Goal: Check status: Check status

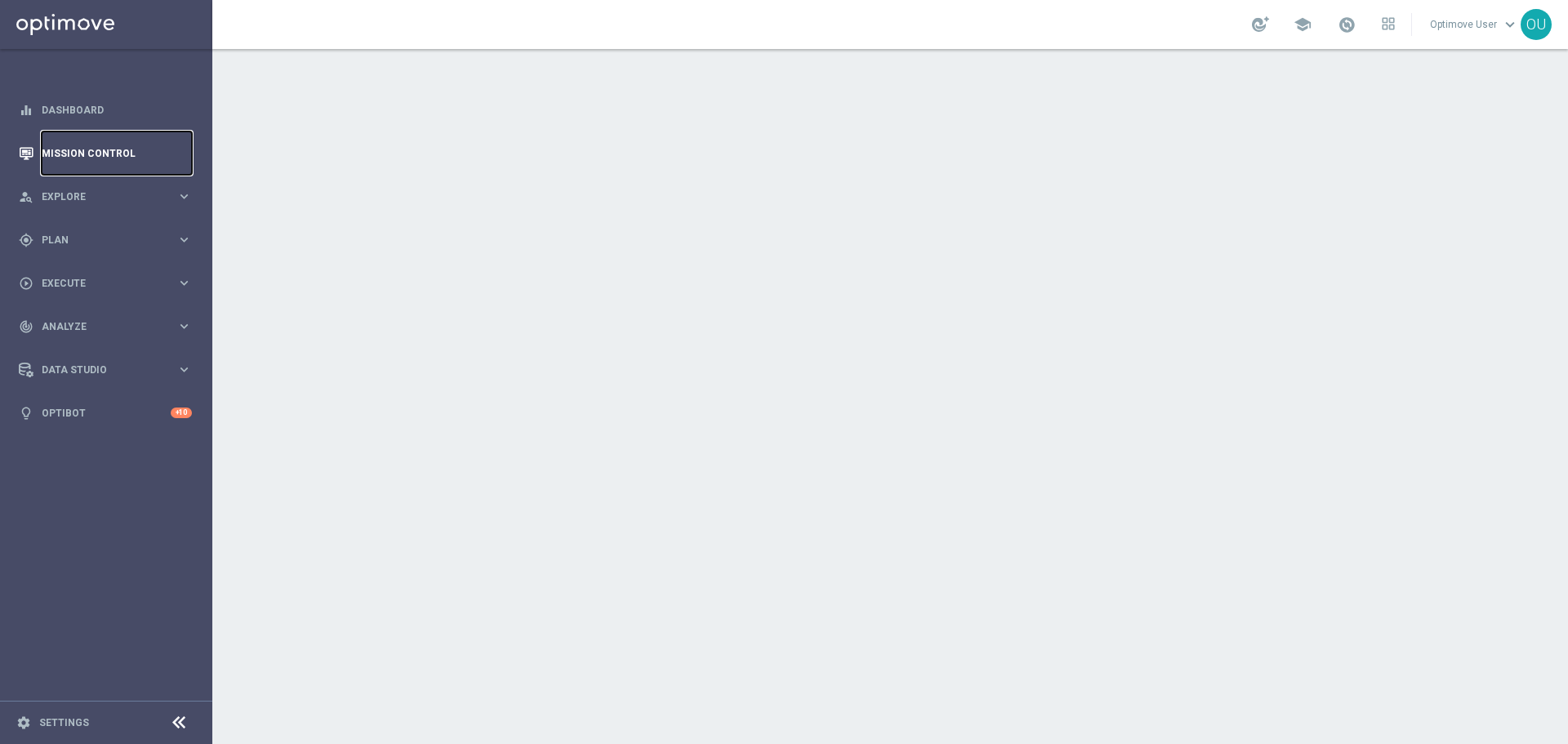
click at [172, 154] on link "Mission Control" at bounding box center [116, 153] width 151 height 44
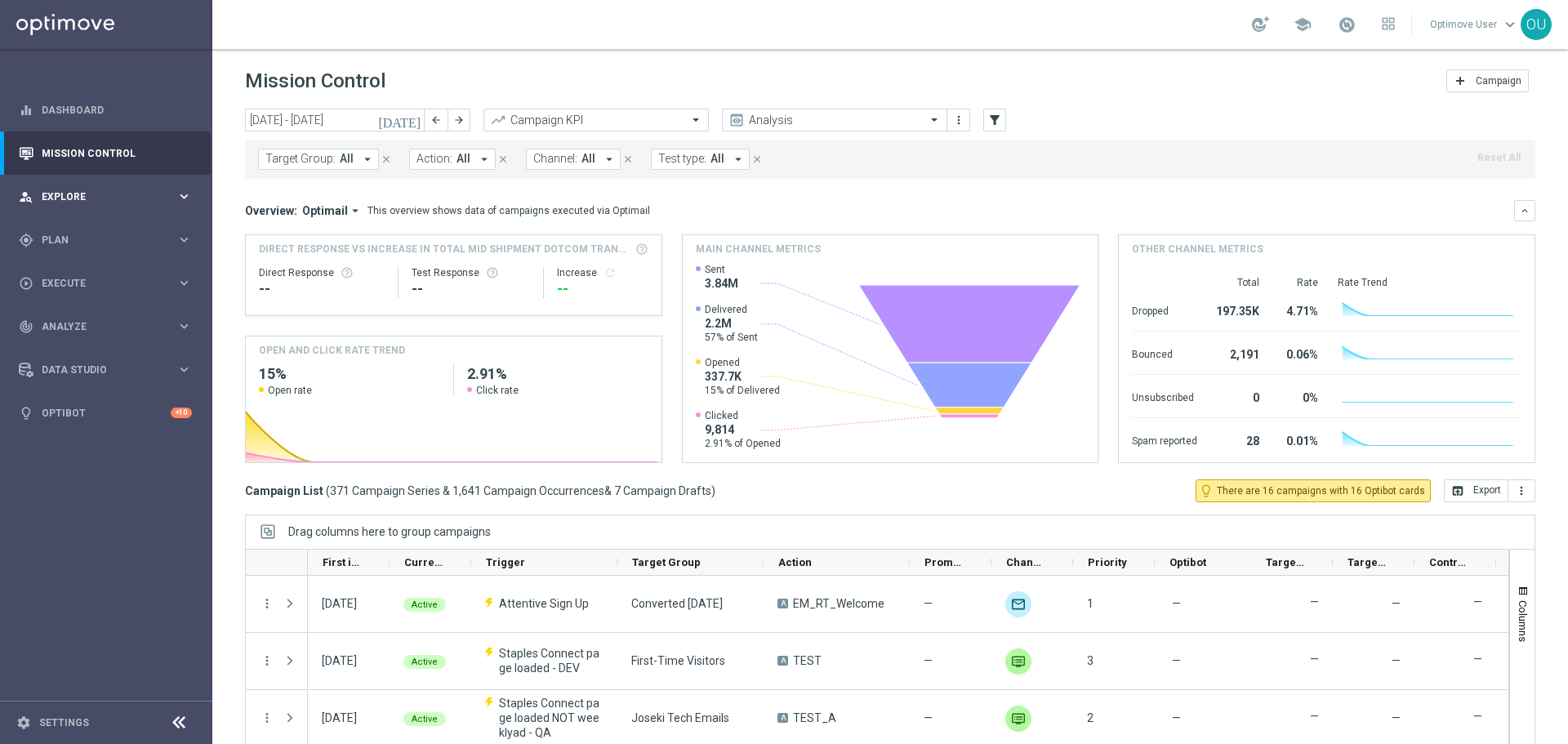
click at [80, 198] on span "Explore" at bounding box center [109, 197] width 134 height 9
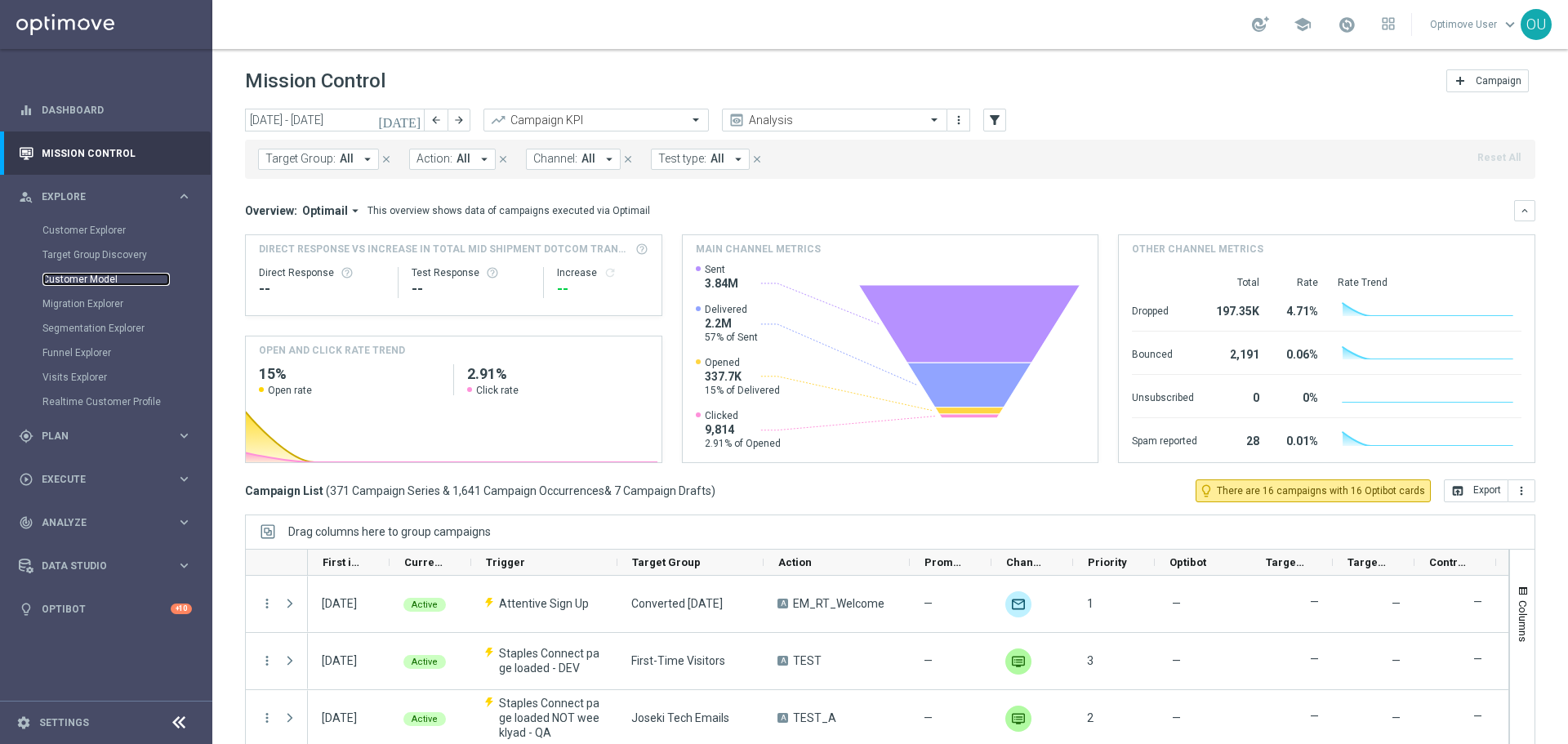
click at [84, 281] on link "Customer Model" at bounding box center [106, 279] width 128 height 13
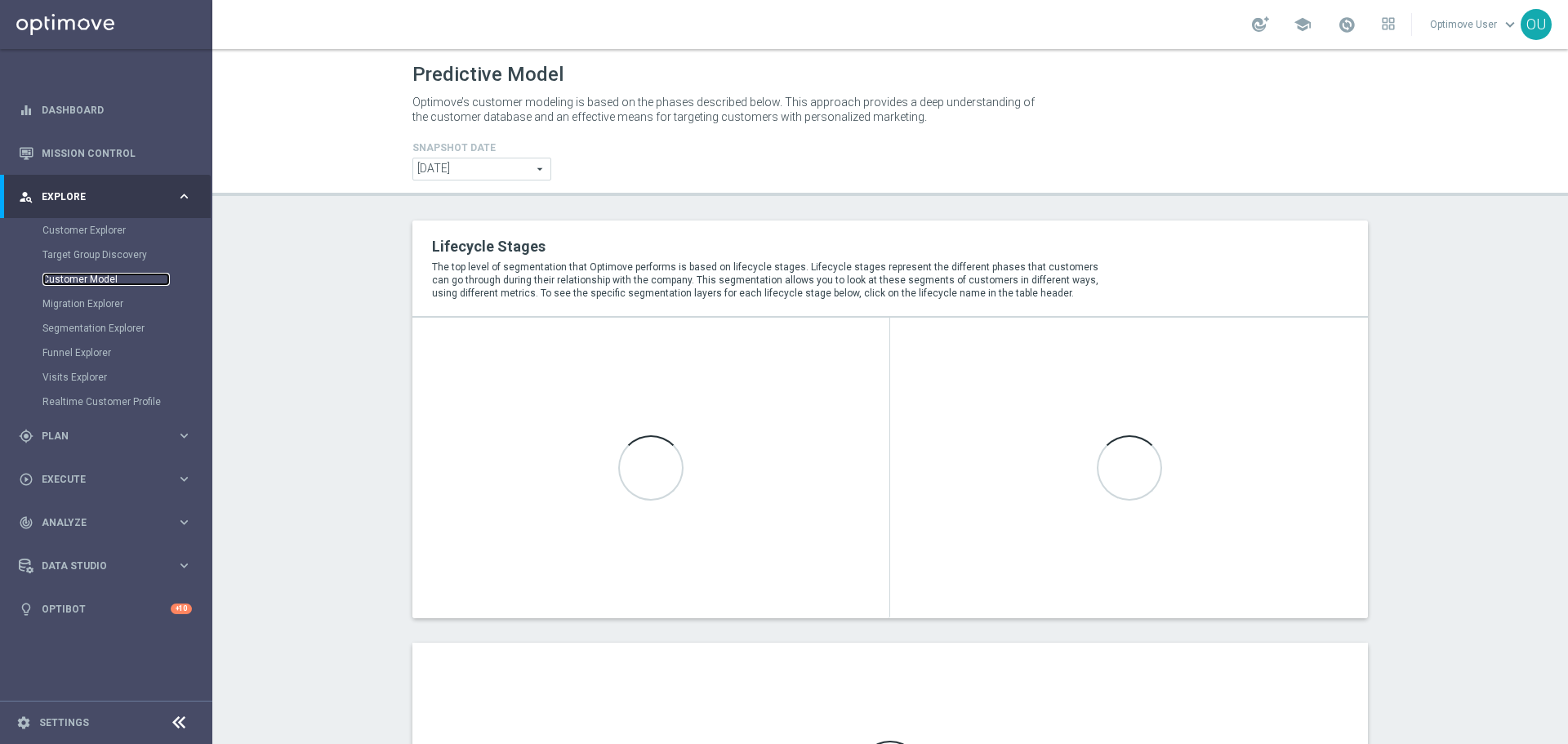
click at [64, 283] on link "Customer Model" at bounding box center [106, 279] width 128 height 13
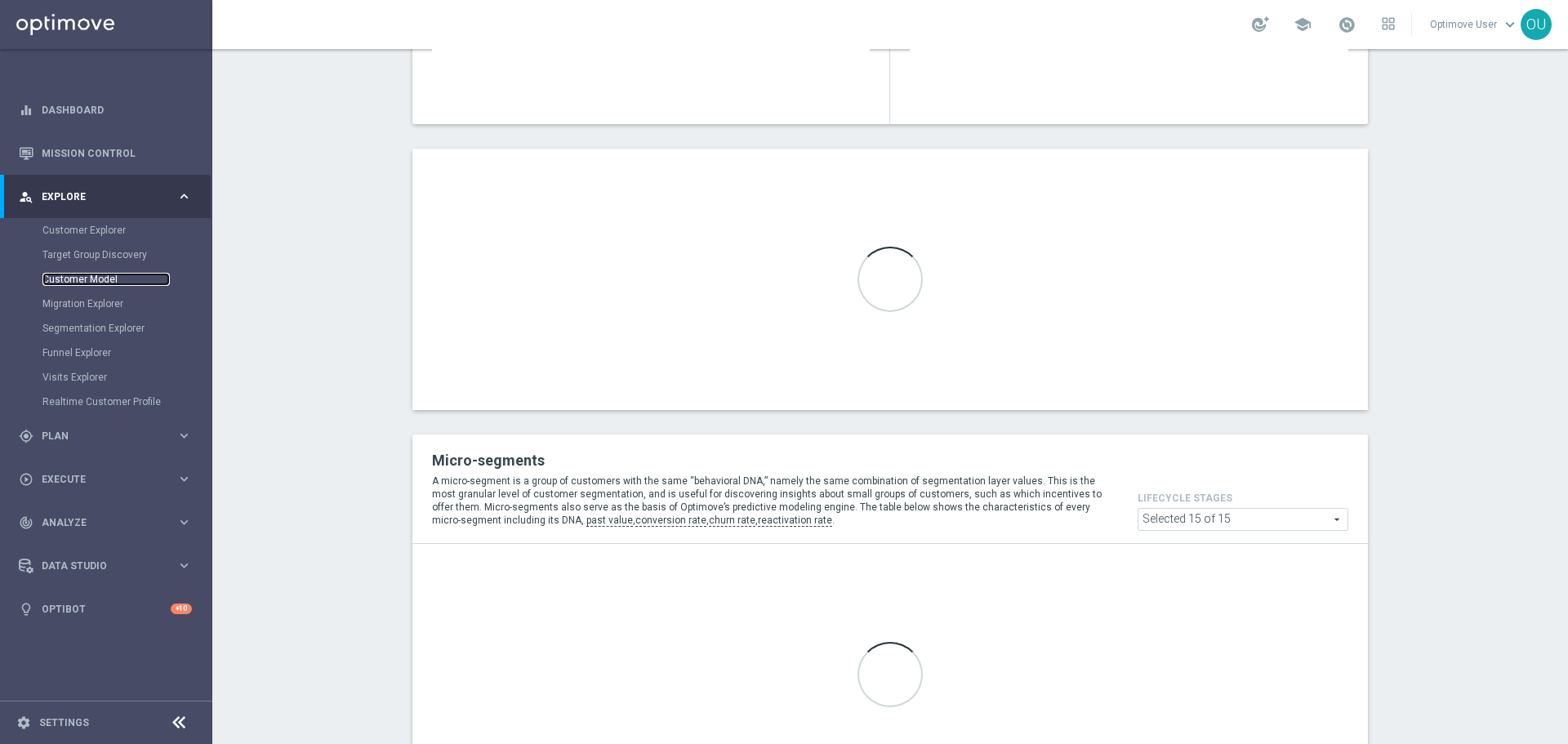
scroll to position [735, 0]
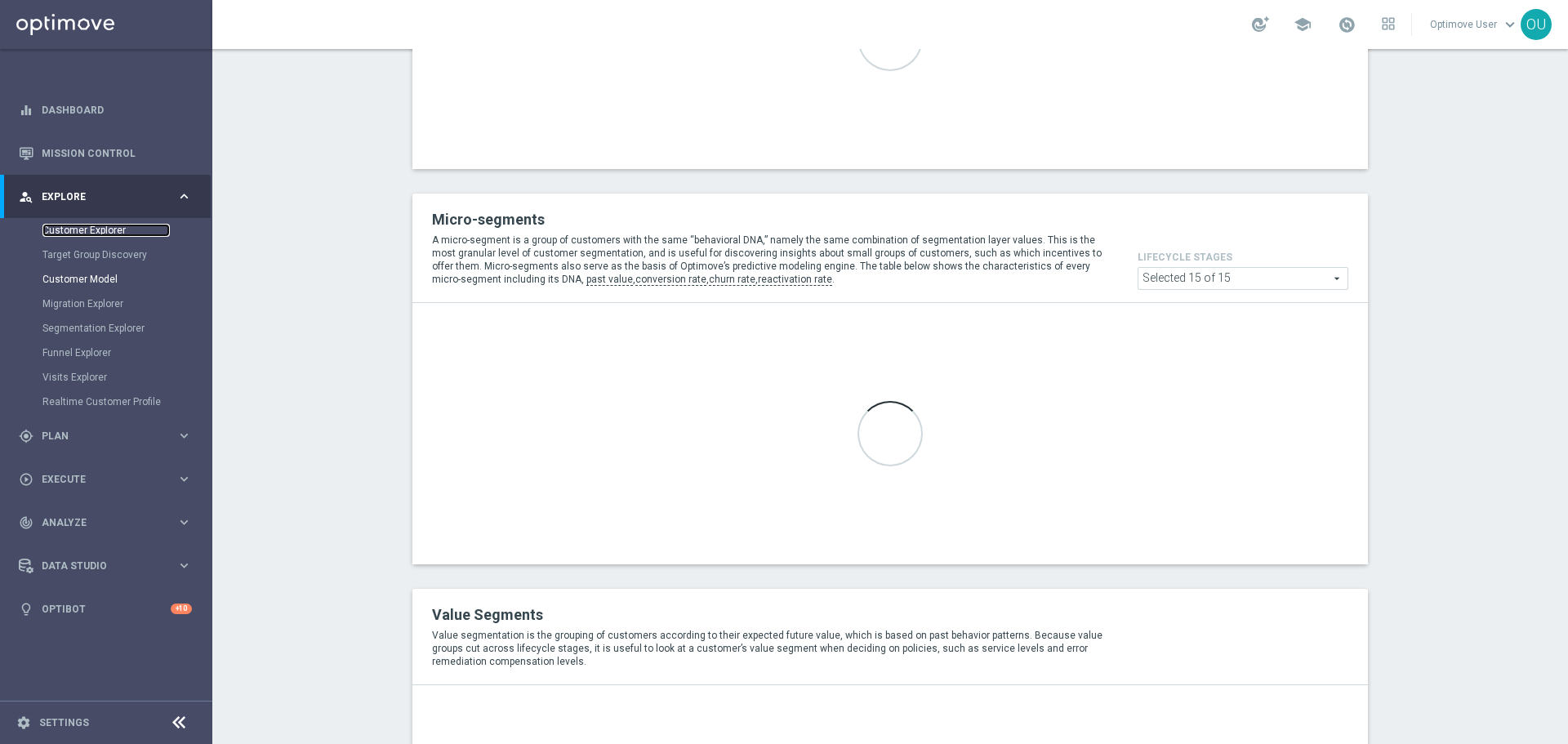
click at [103, 233] on link "Customer Explorer" at bounding box center [106, 230] width 128 height 13
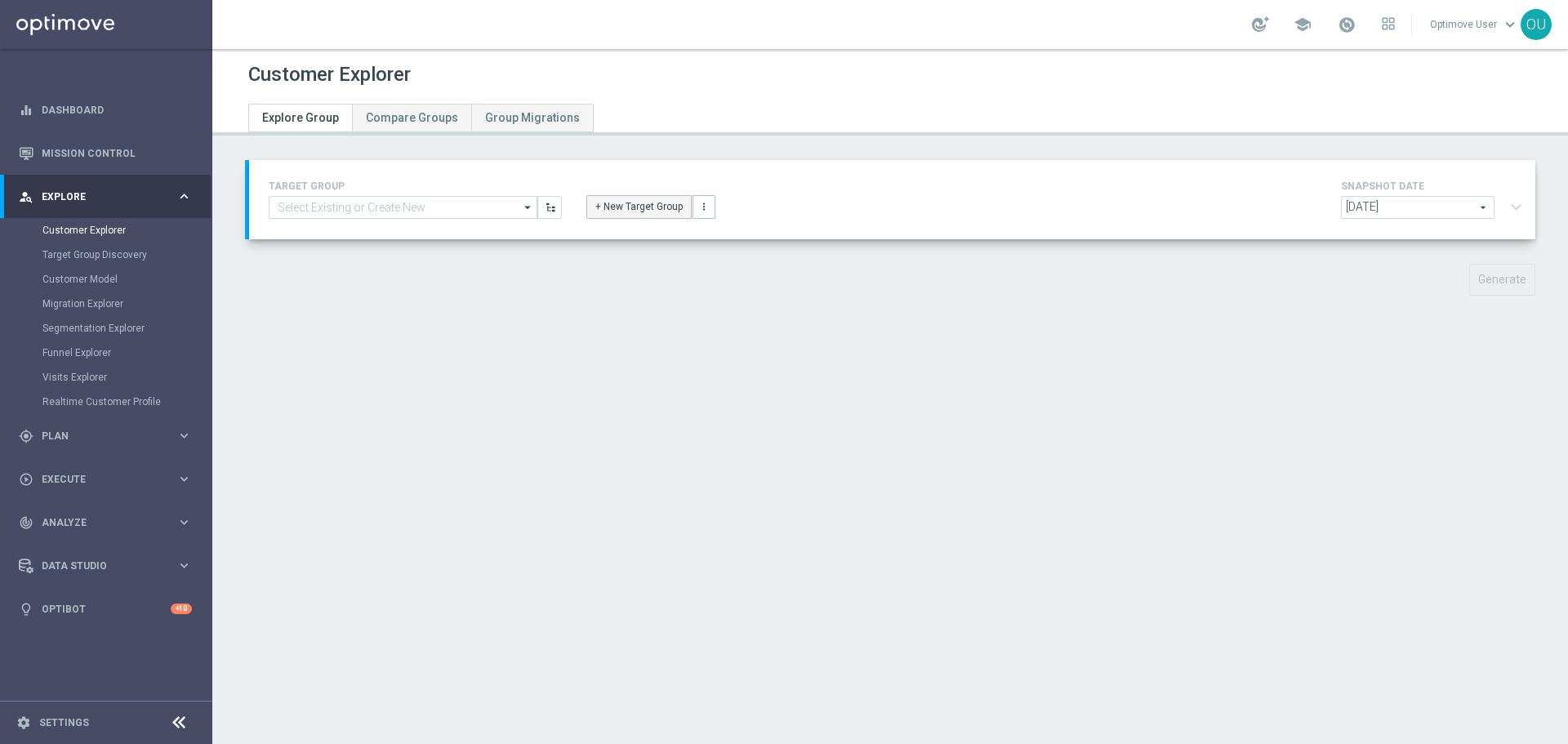
click at [595, 209] on button "+ New Target Group" at bounding box center [638, 206] width 105 height 23
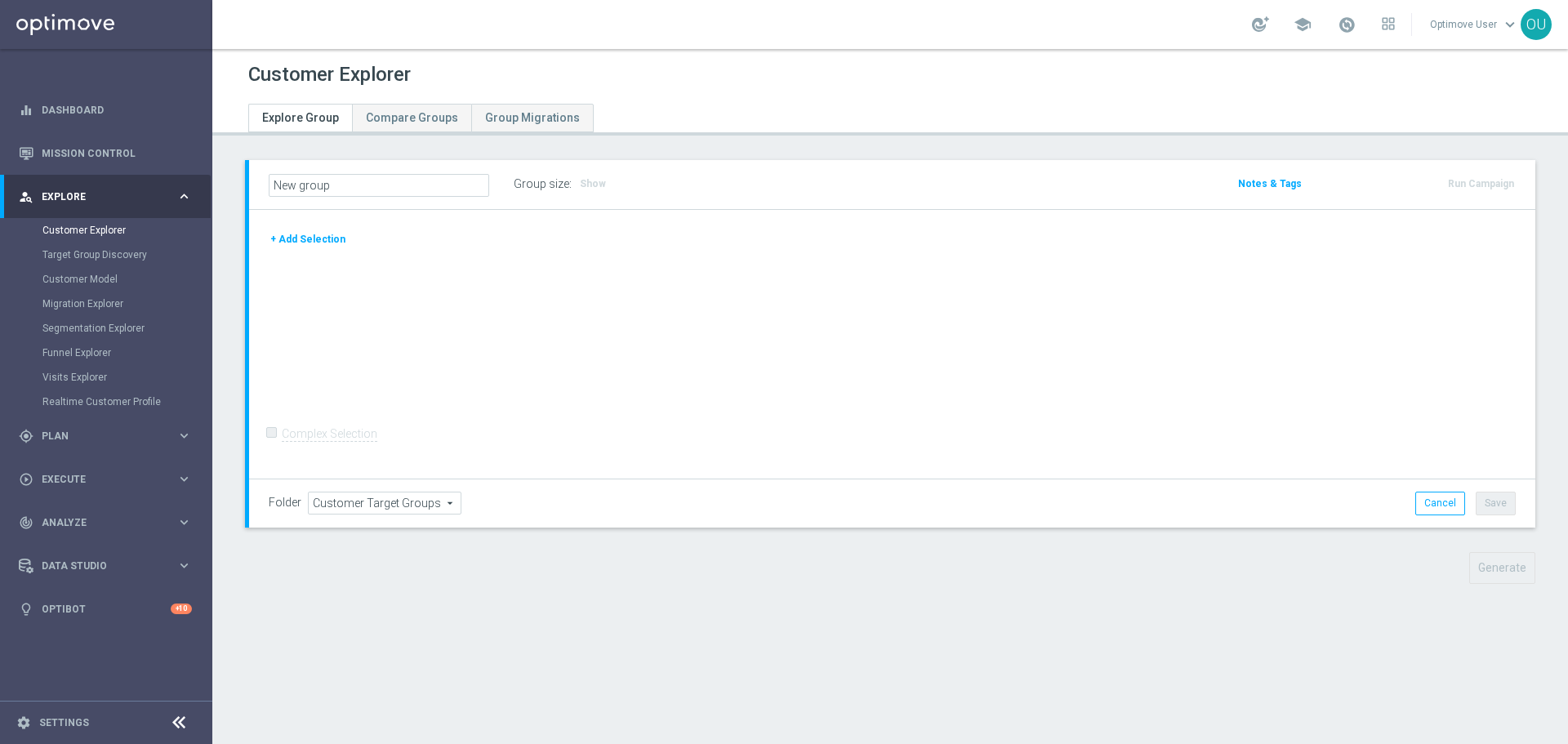
drag, startPoint x: 328, startPoint y: 241, endPoint x: 386, endPoint y: 235, distance: 58.3
click at [327, 241] on button "+ Add Selection" at bounding box center [308, 239] width 79 height 18
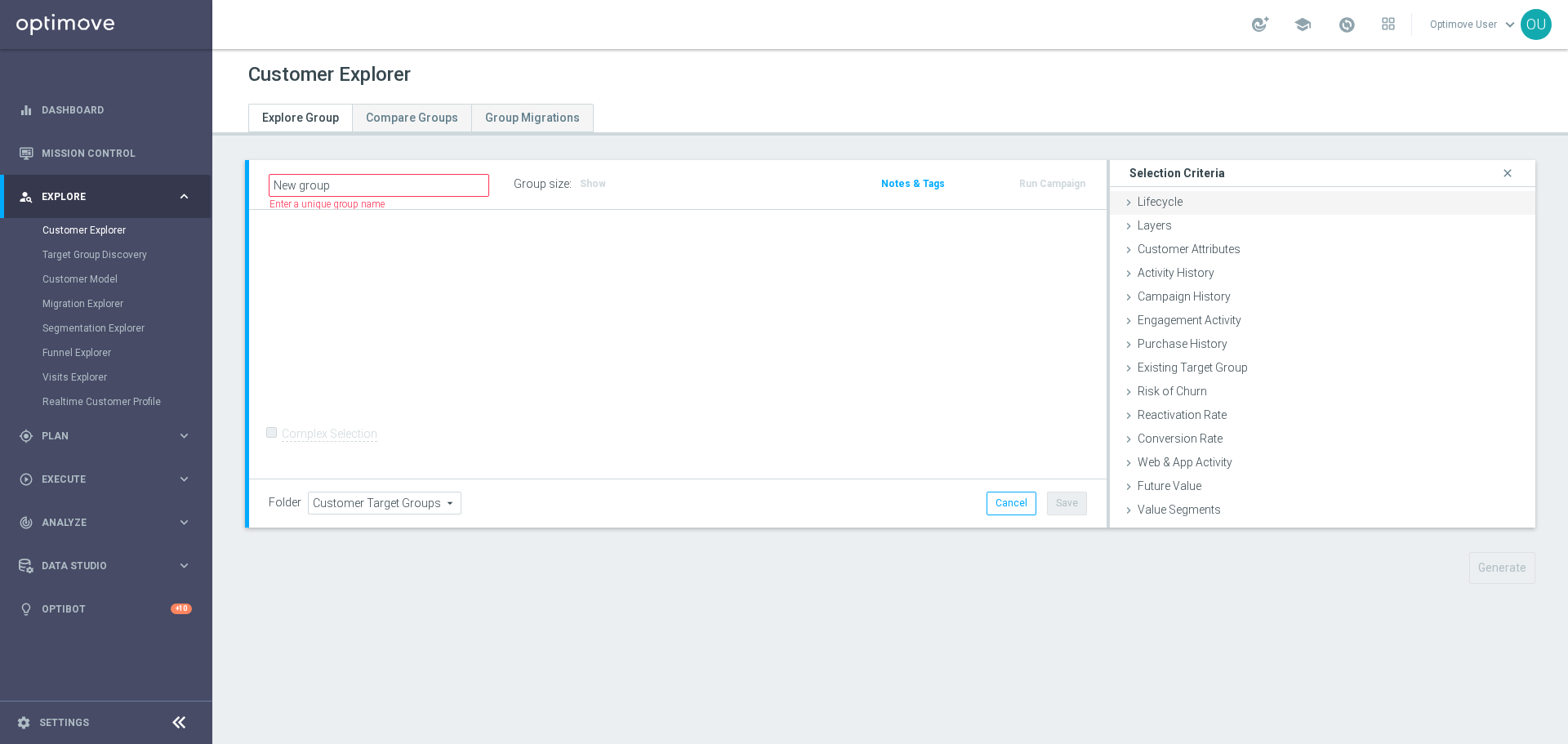
click at [1234, 201] on div "Lifecycle done" at bounding box center [1322, 204] width 425 height 25
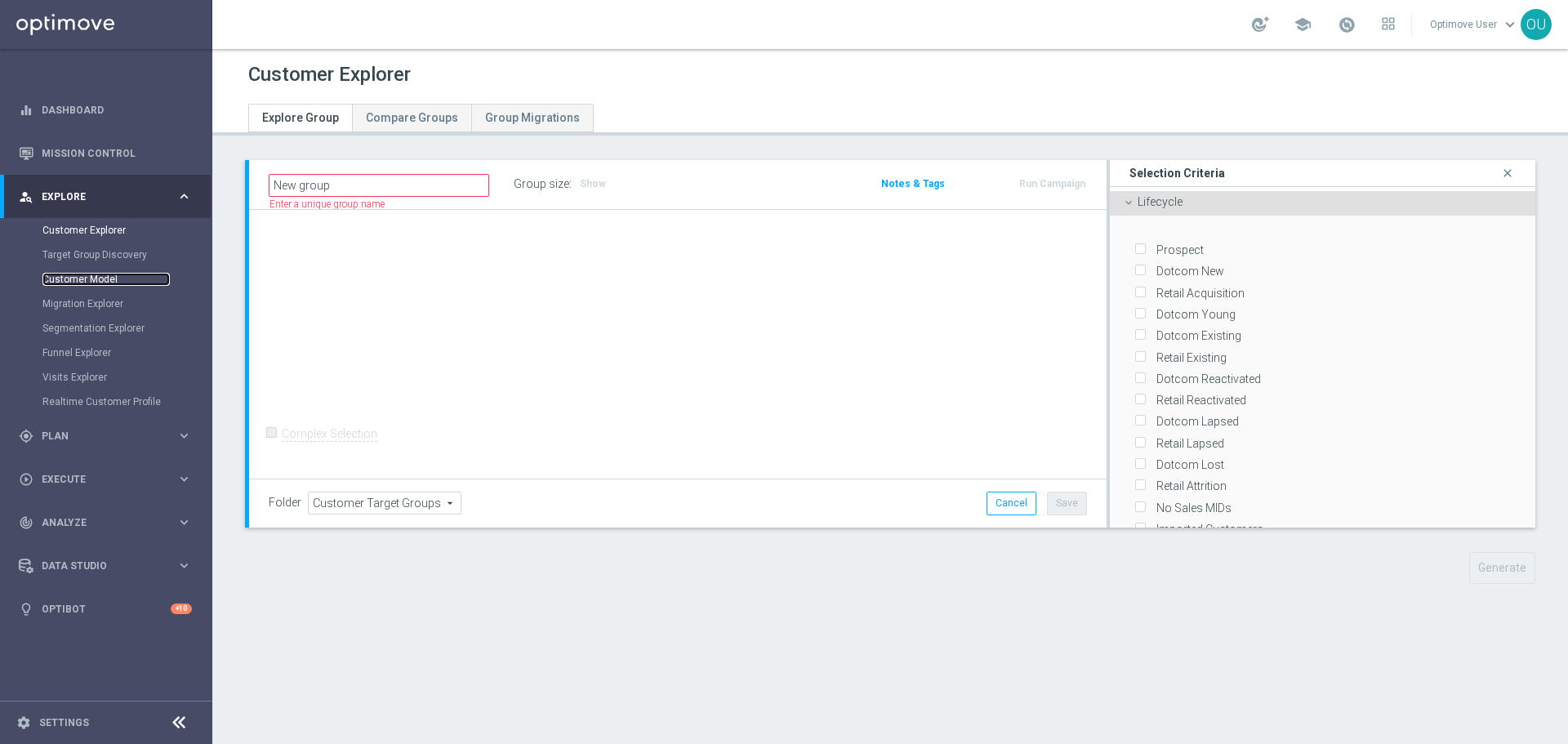
click at [89, 277] on link "Customer Model" at bounding box center [106, 279] width 128 height 13
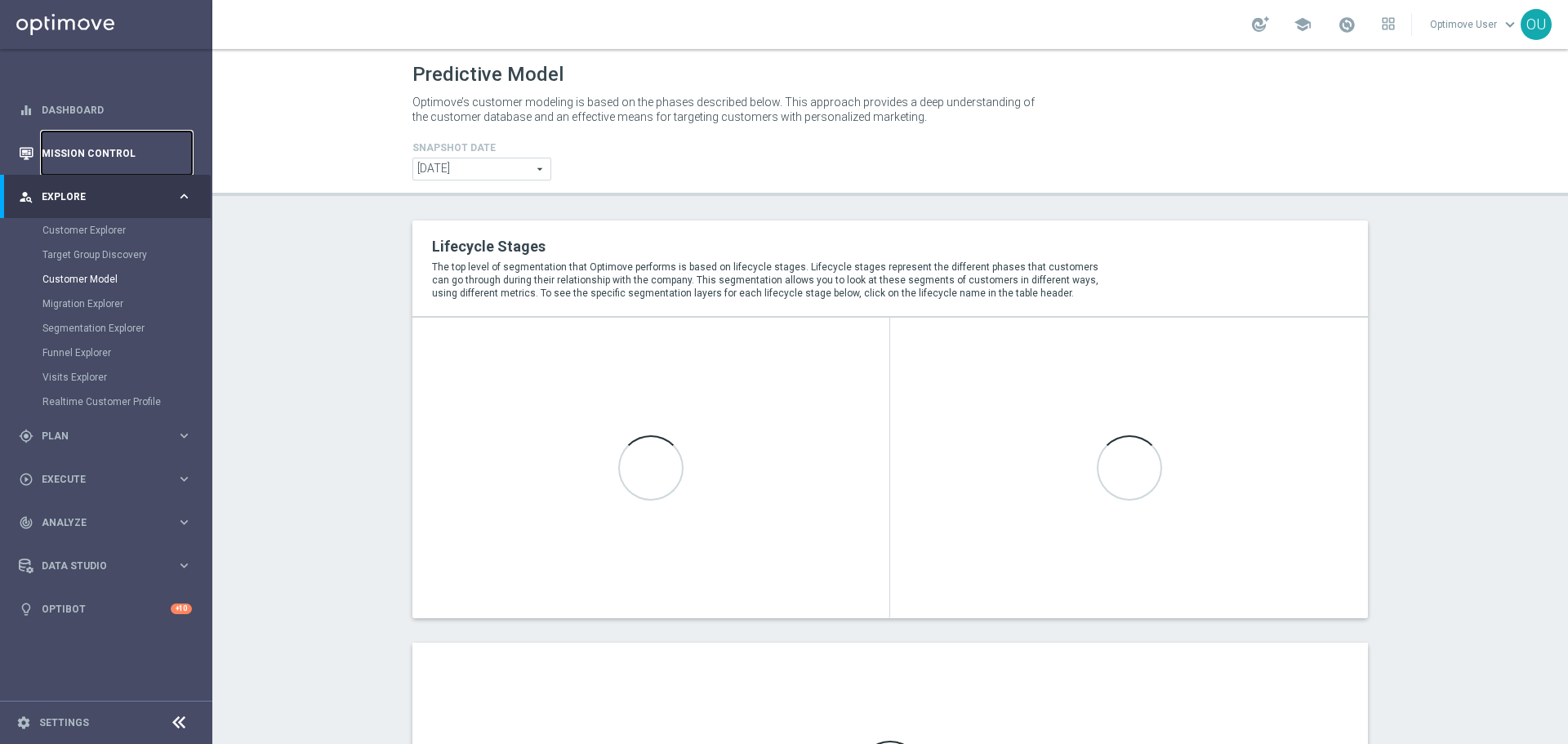
click at [114, 169] on link "Mission Control" at bounding box center [116, 153] width 151 height 44
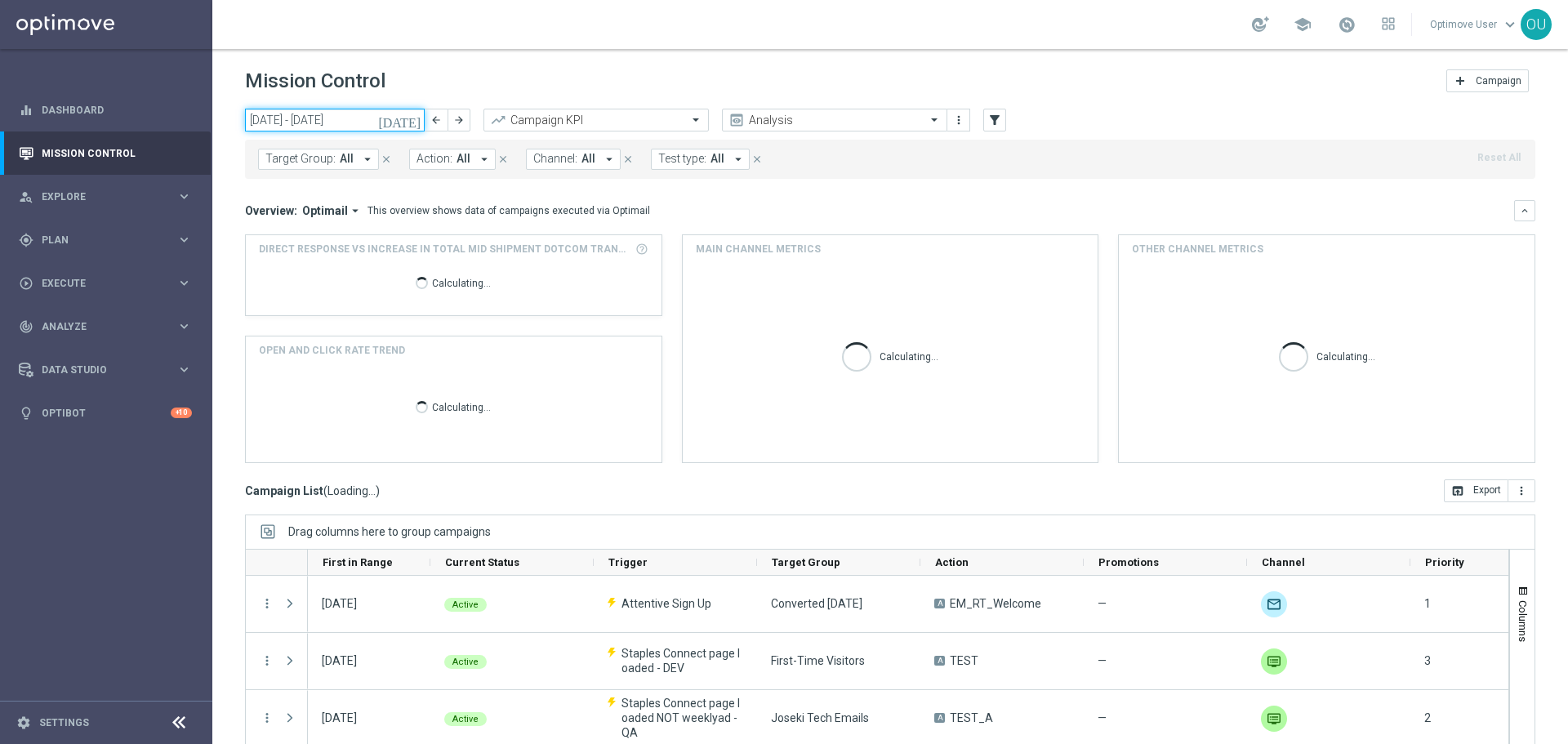
click at [312, 125] on input "[DATE] - [DATE]" at bounding box center [335, 120] width 180 height 23
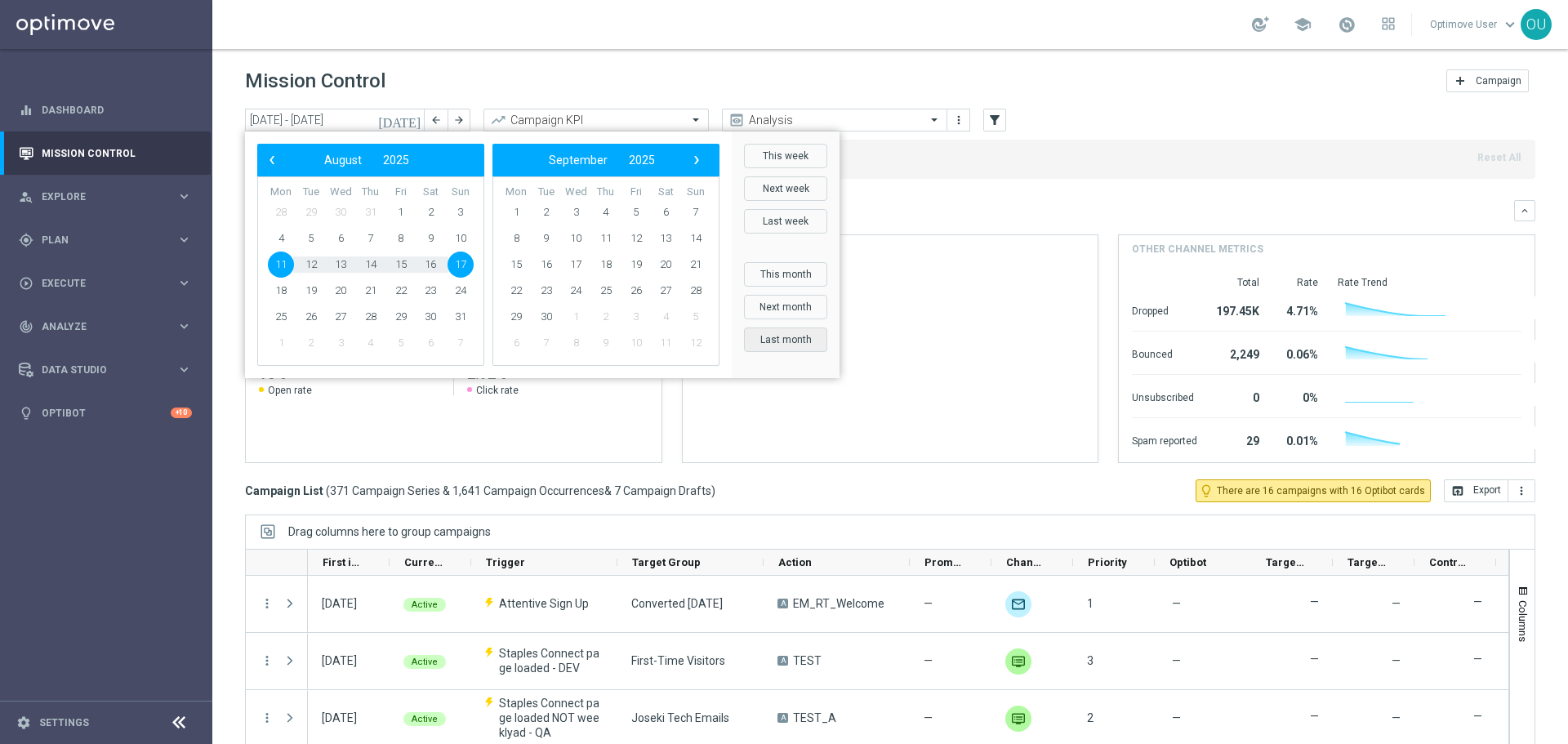
click at [798, 341] on button "Last month" at bounding box center [786, 340] width 83 height 25
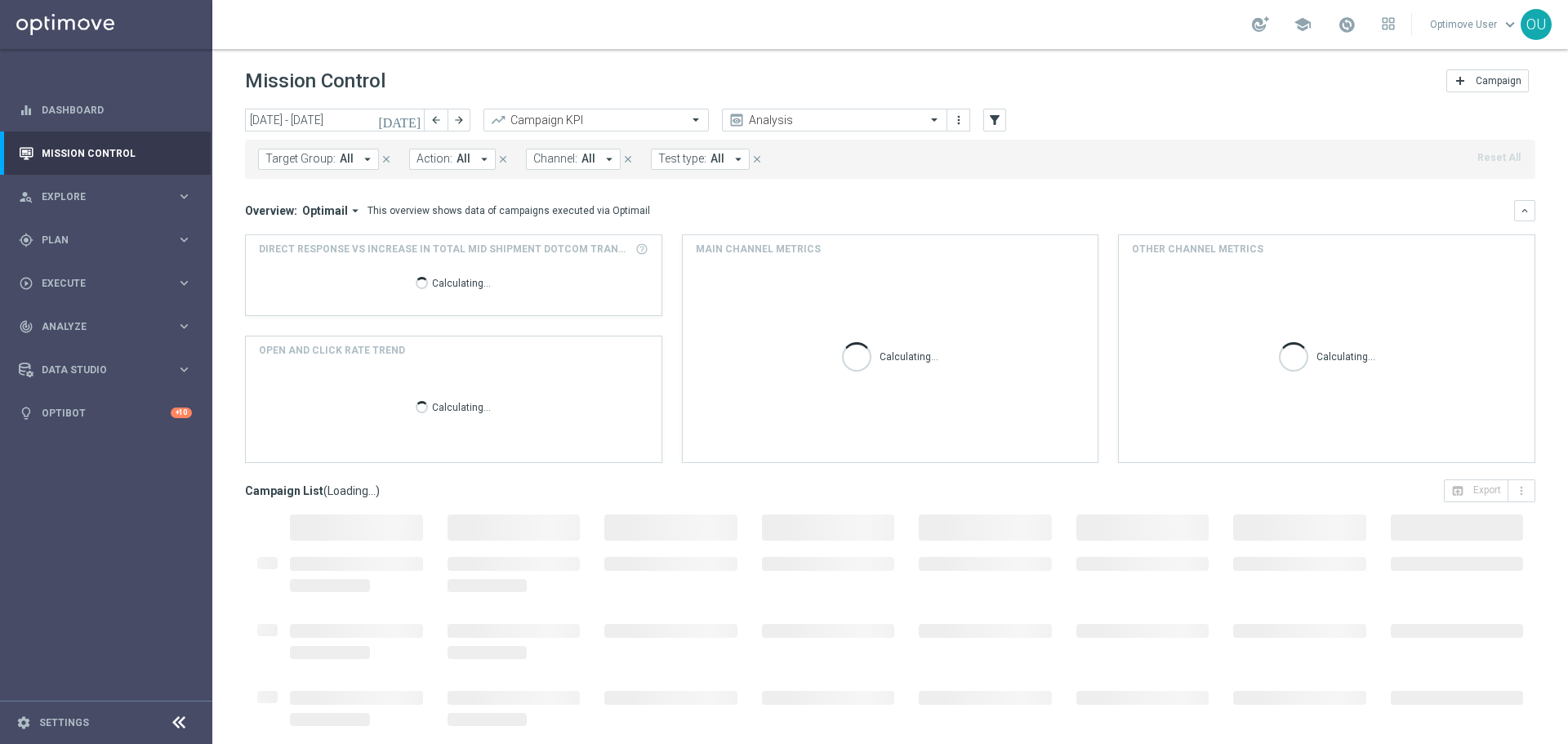
type input "[DATE] - [DATE]"
click at [1520, 213] on button "keyboard_arrow_down" at bounding box center [1525, 210] width 21 height 21
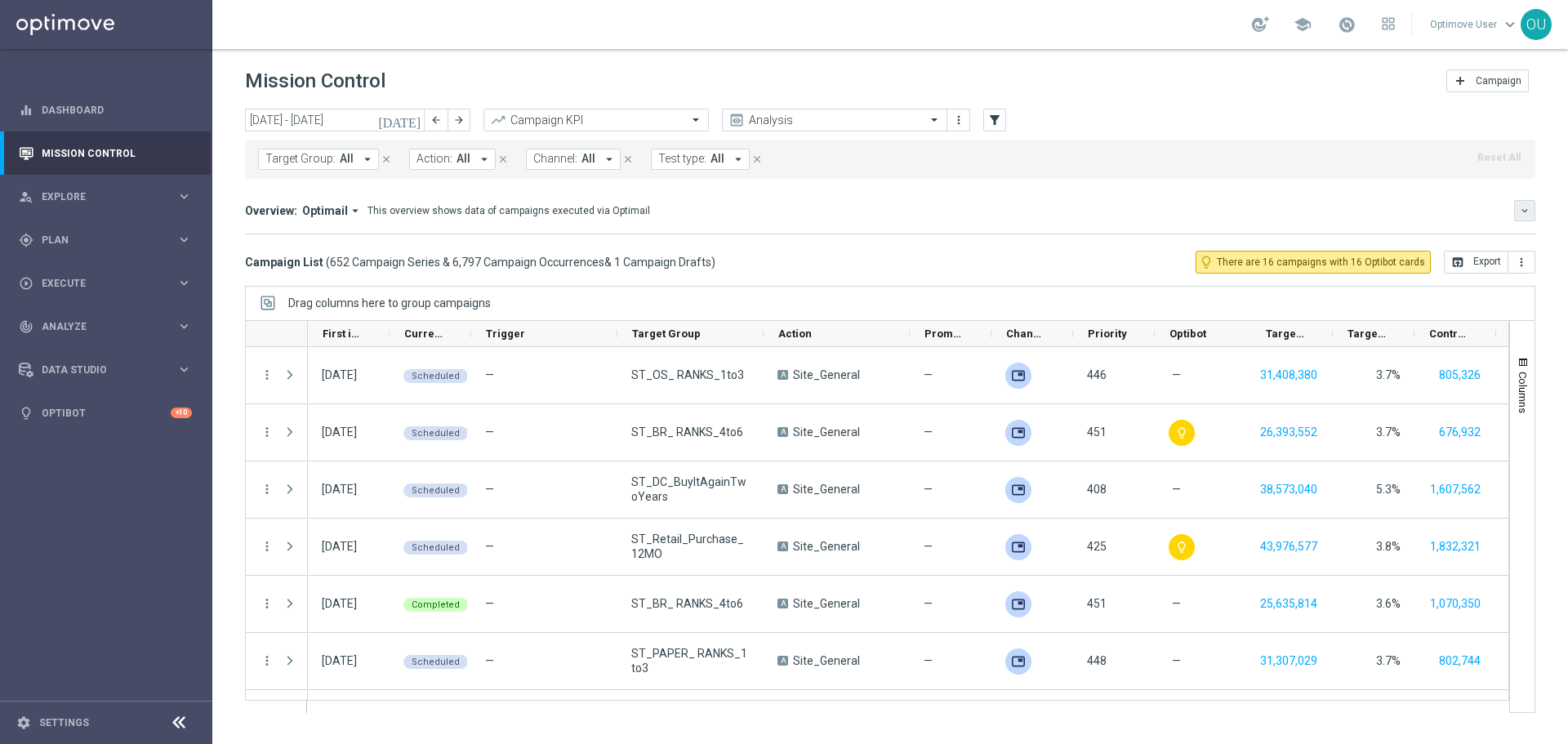
scroll to position [0, 166]
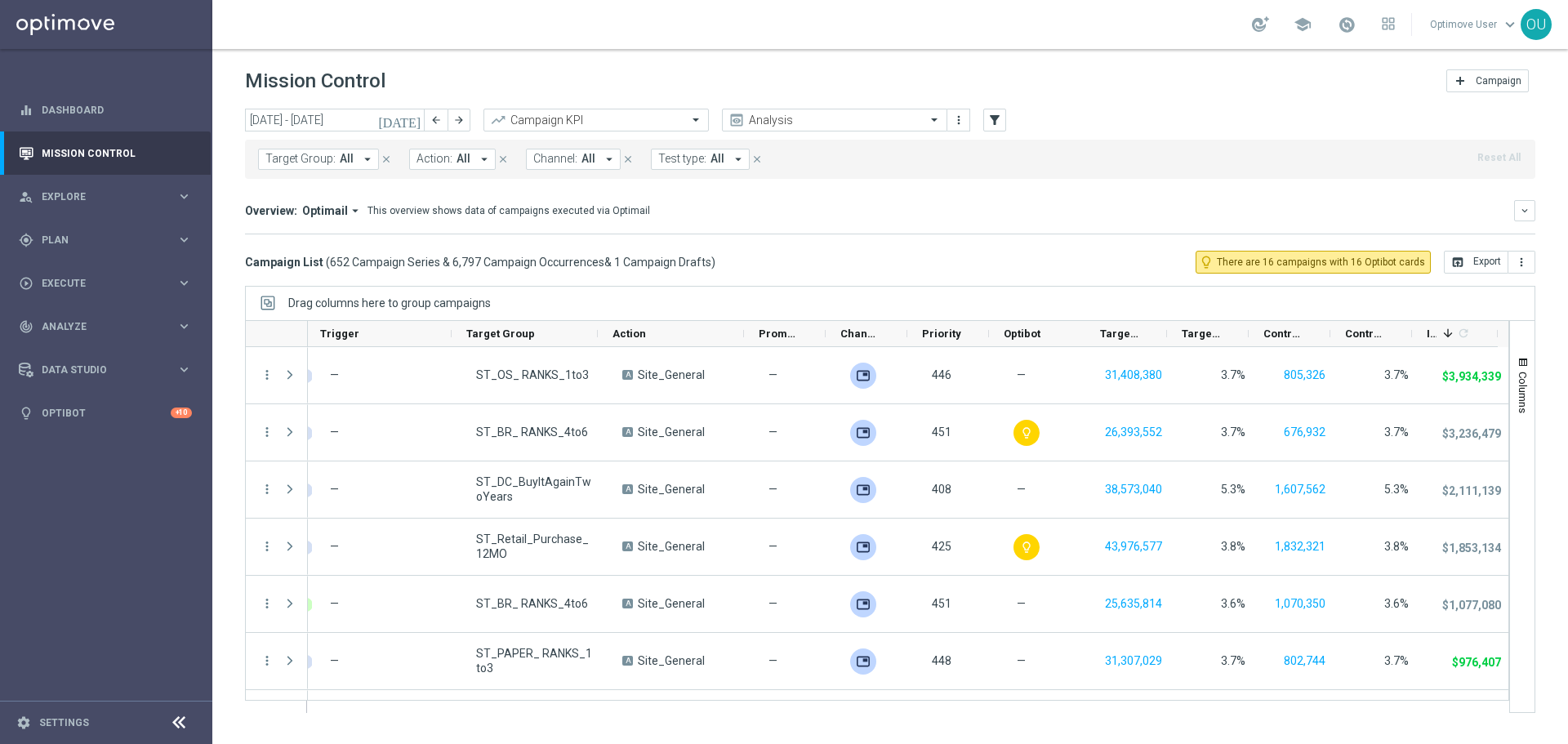
click at [557, 157] on span "Channel:" at bounding box center [555, 158] width 45 height 14
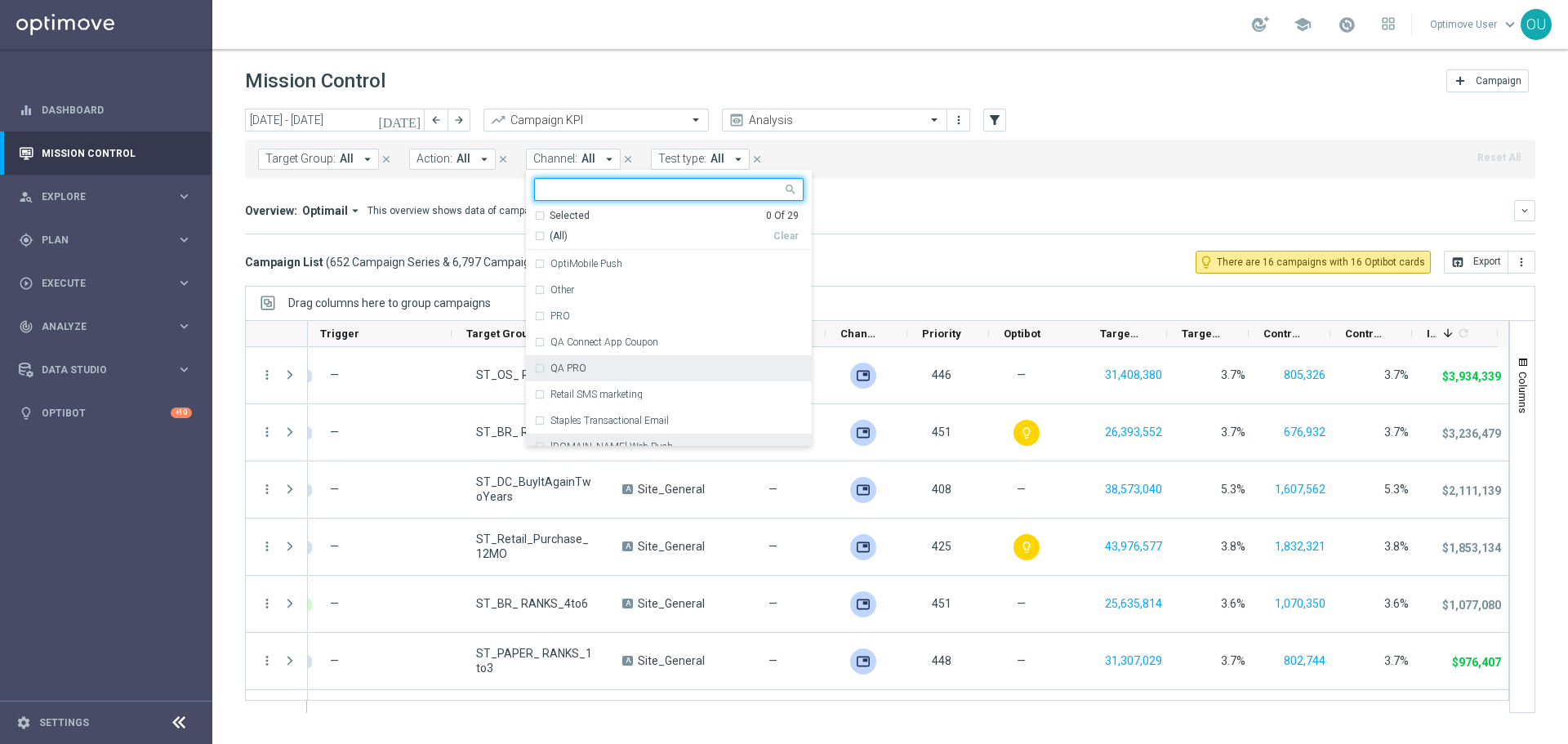
scroll to position [399, 0]
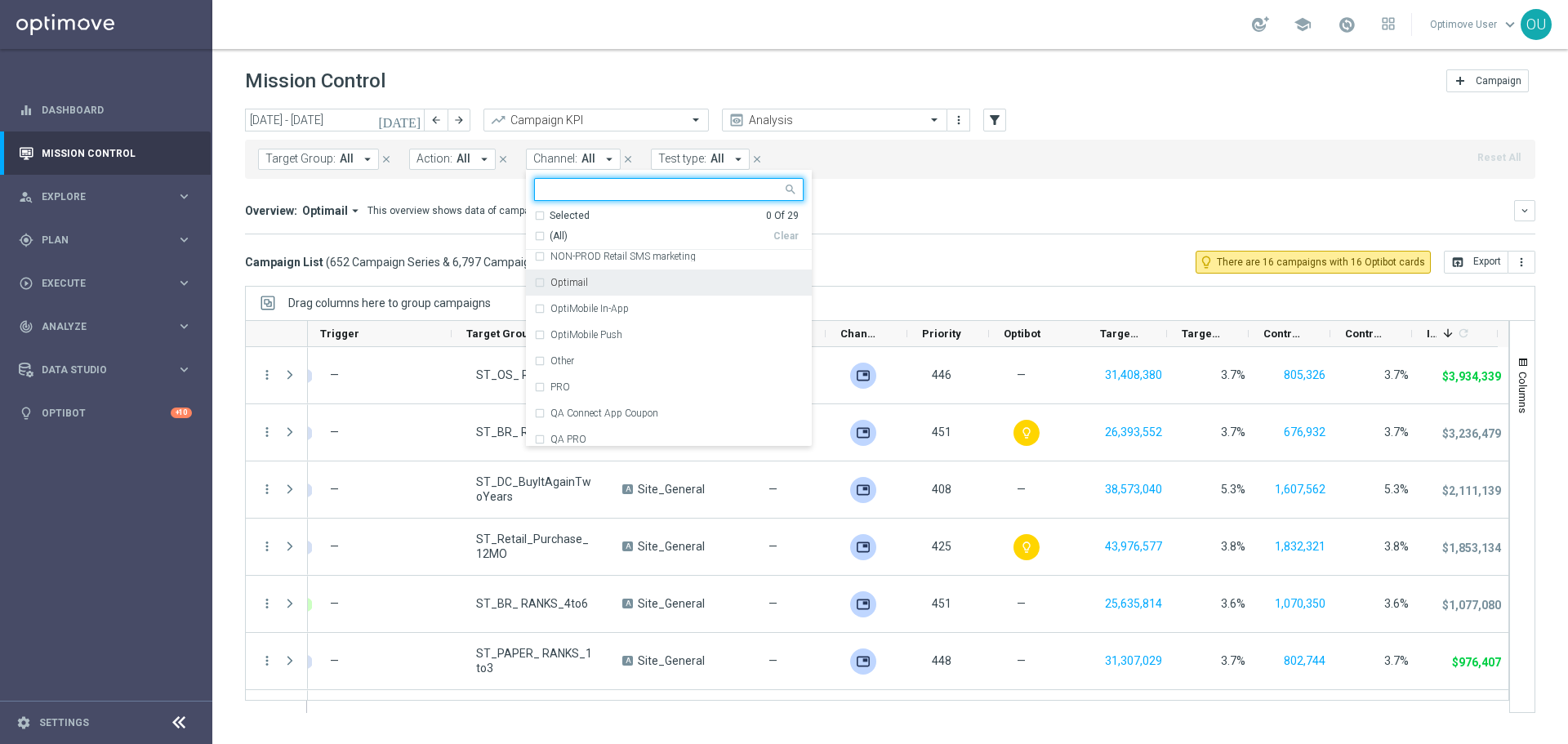
click at [625, 288] on div "Optimail" at bounding box center [676, 282] width 253 height 9
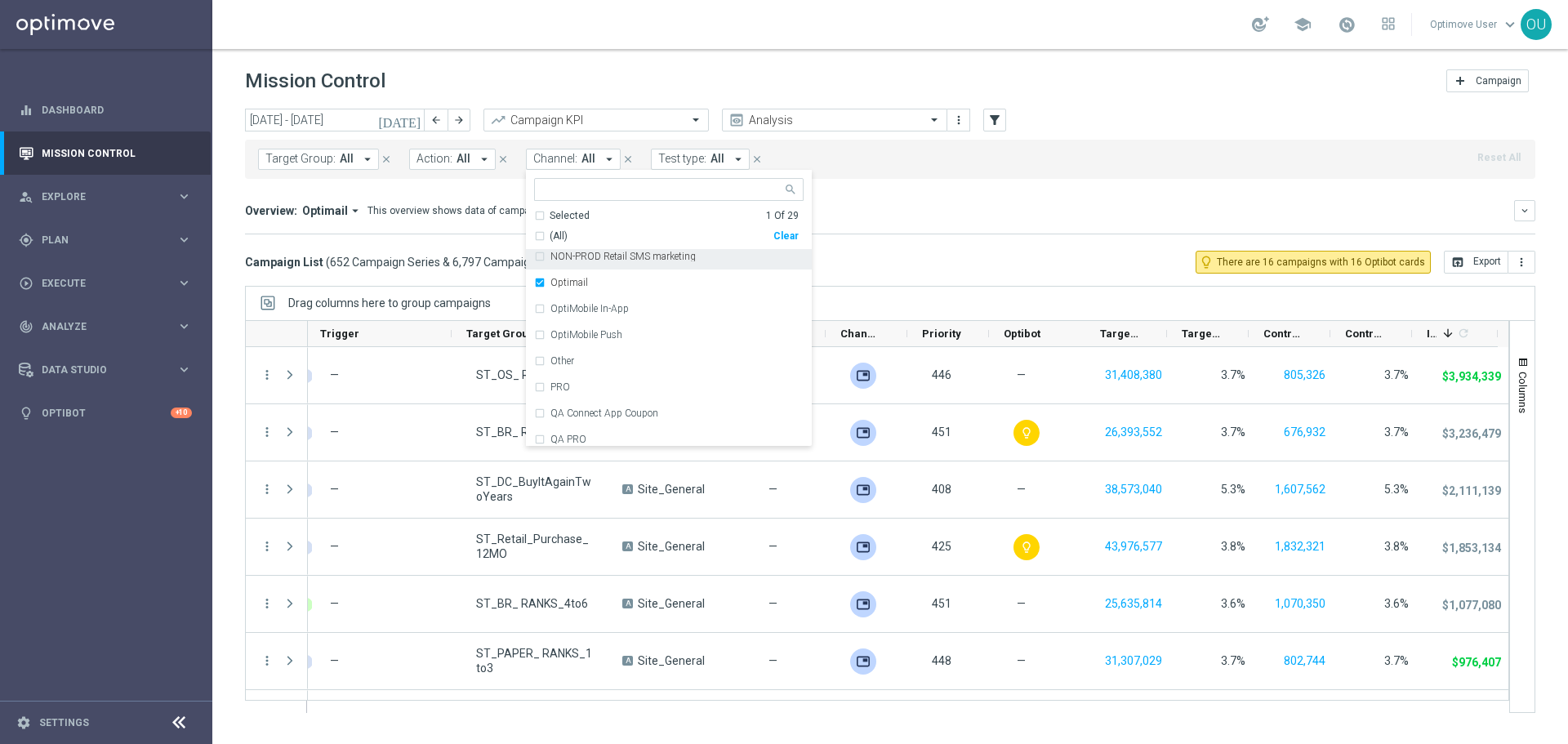
click at [946, 201] on div "Overview: Optimail arrow_drop_down This overview shows data of campaigns execut…" at bounding box center [890, 210] width 1291 height 21
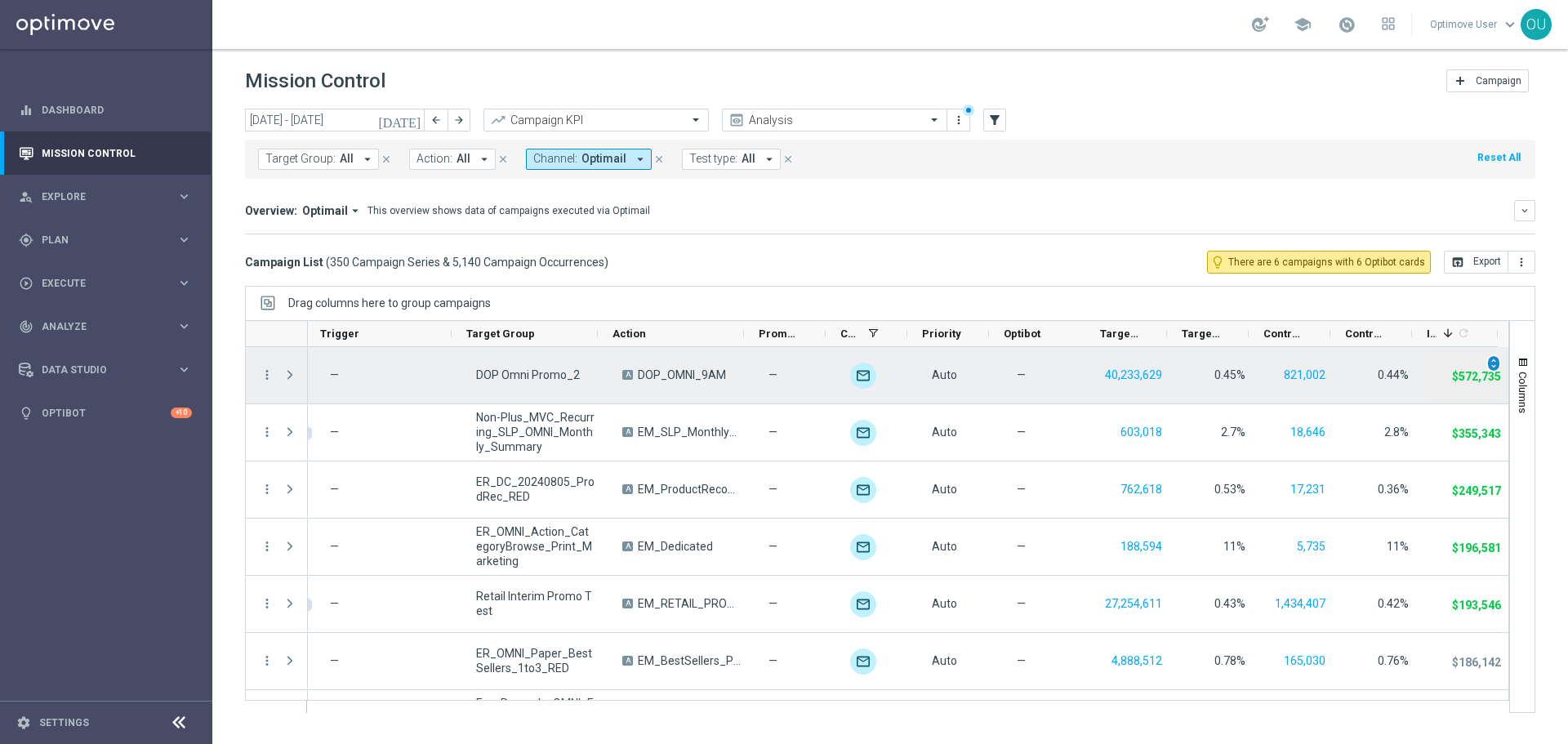
click at [1488, 363] on span "unfold_more" at bounding box center [1494, 363] width 11 height 11
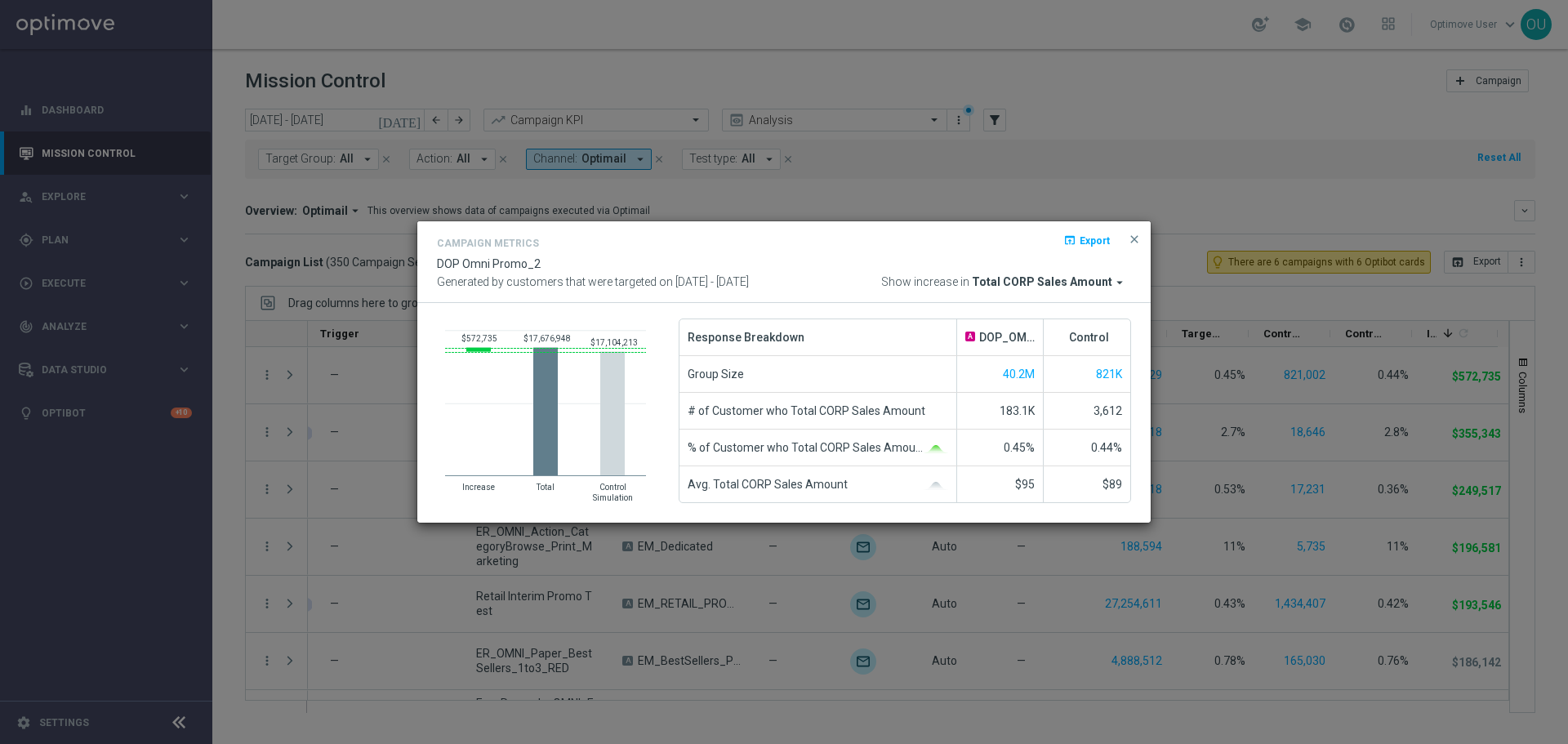
click at [1312, 379] on modal-container "Campaign Metrics open_in_browser Export DOP Omni Promo_2 Generated by customers…" at bounding box center [784, 372] width 1568 height 744
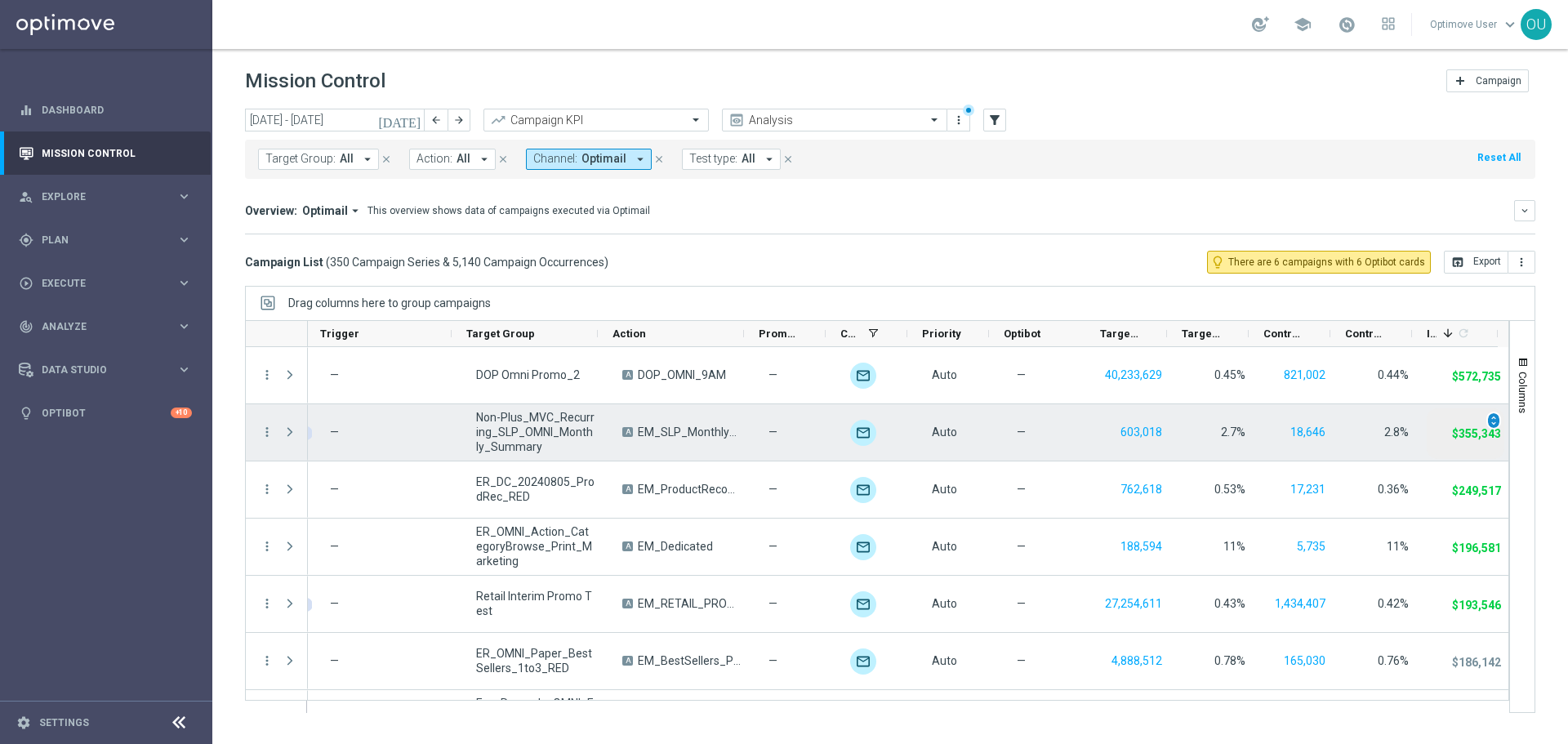
click at [1487, 413] on div "unfold_more" at bounding box center [1494, 420] width 15 height 18
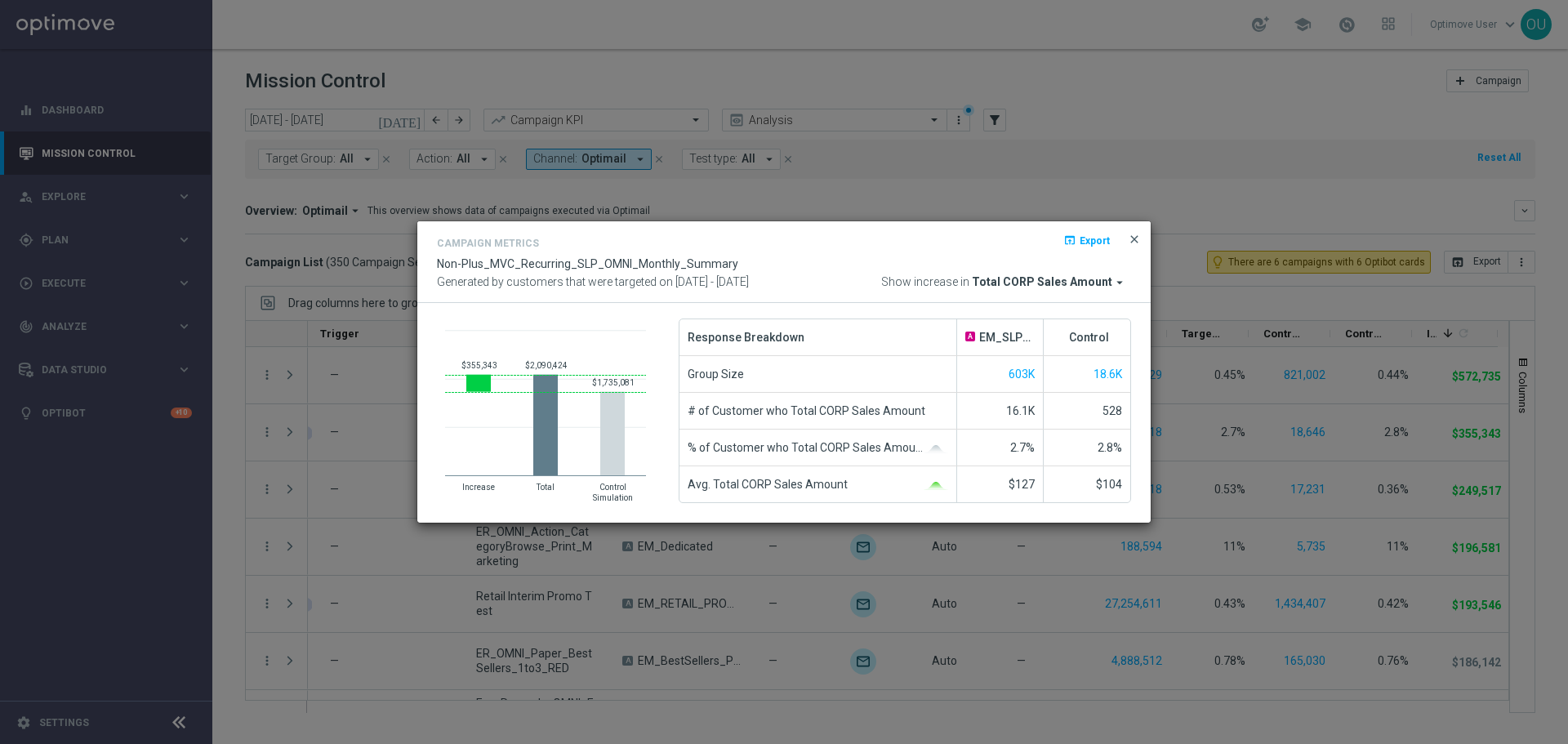
click at [1131, 238] on span "close" at bounding box center [1134, 239] width 13 height 13
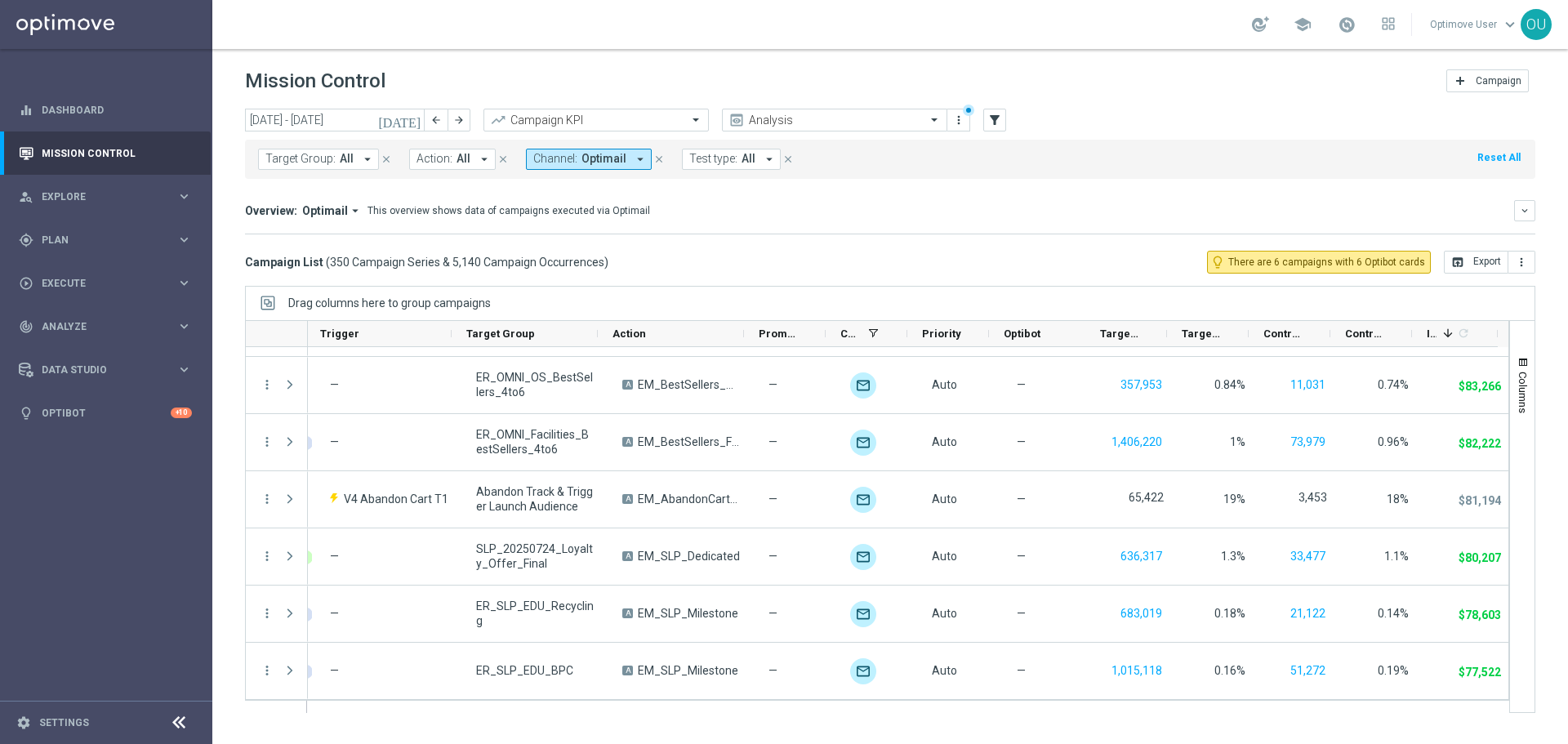
scroll to position [1062, 0]
